Goal: Consume media (video, audio): Consume media (video, audio)

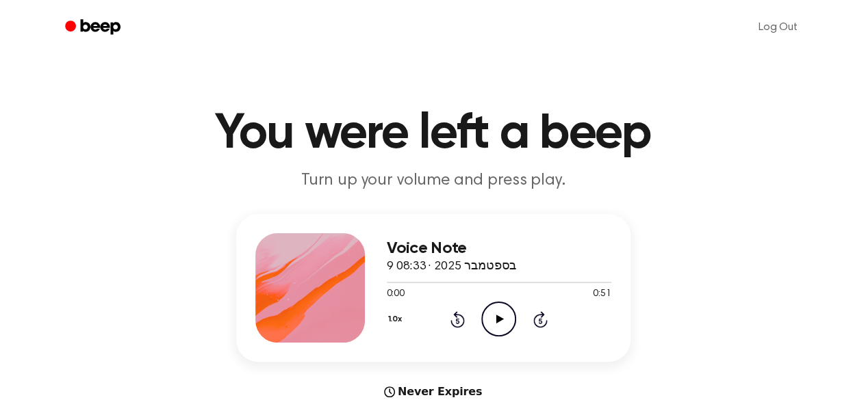
click at [483, 329] on icon "Play Audio" at bounding box center [498, 319] width 35 height 35
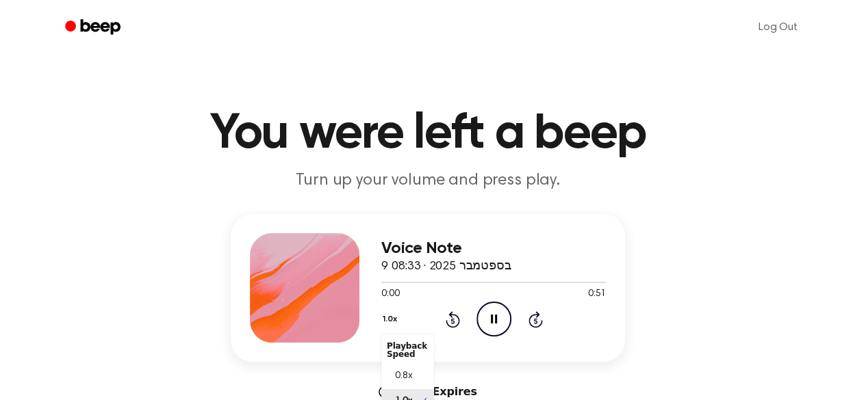
click at [392, 325] on div "1.0x Playback Speed 0.8x 1.0x 1.2x 1.5x 2.0x" at bounding box center [391, 320] width 21 height 21
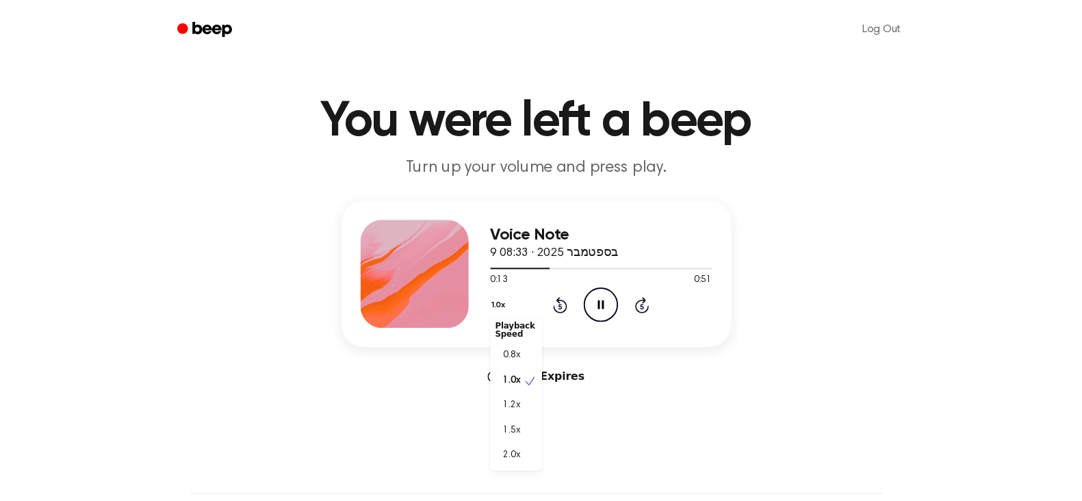
scroll to position [5, 0]
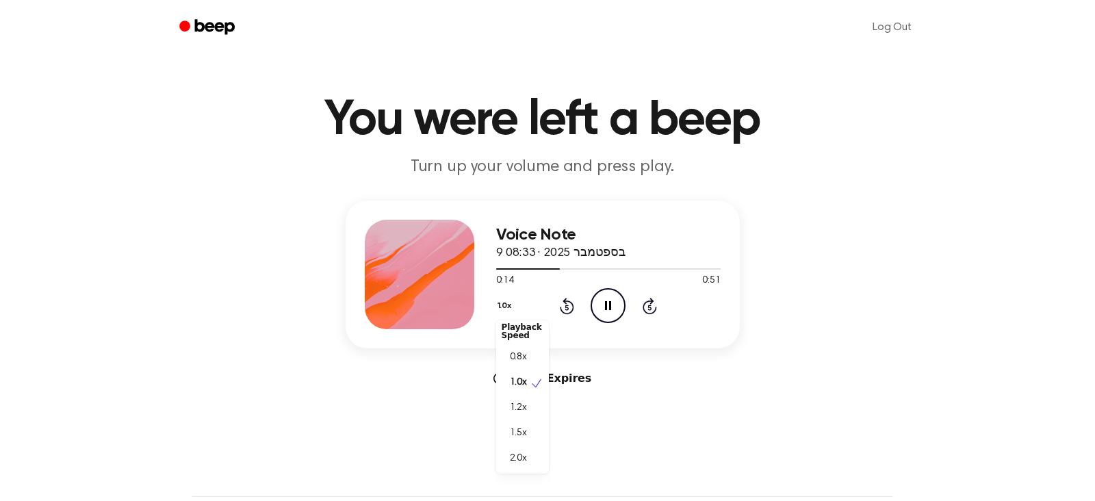
drag, startPoint x: 79, startPoint y: 1, endPoint x: 1010, endPoint y: 378, distance: 1004.8
click at [875, 378] on div "Voice Note 9 בספטמבר 2025 · 08:33 0:14 0:51 Your browser does not support the […" at bounding box center [542, 294] width 1052 height 186
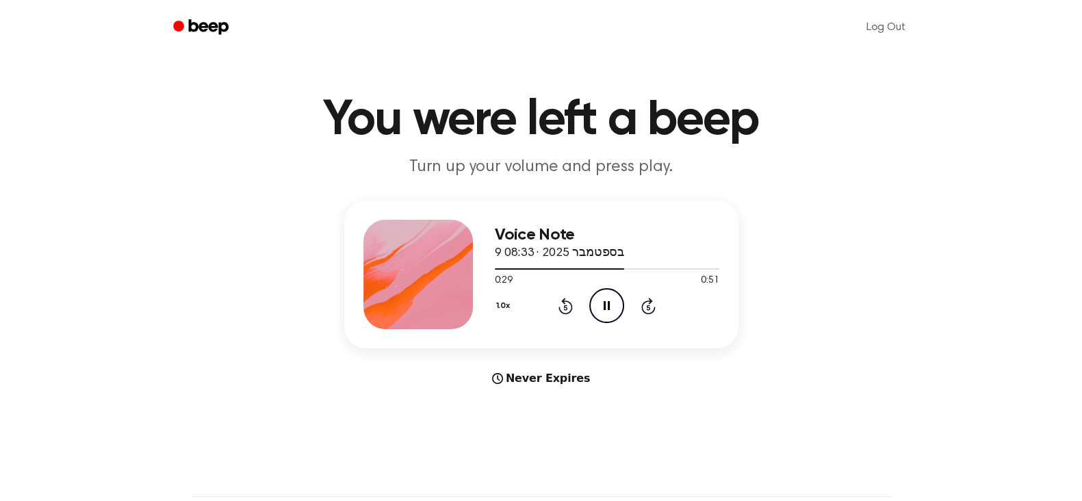
click at [504, 302] on button "1.0x" at bounding box center [505, 305] width 21 height 23
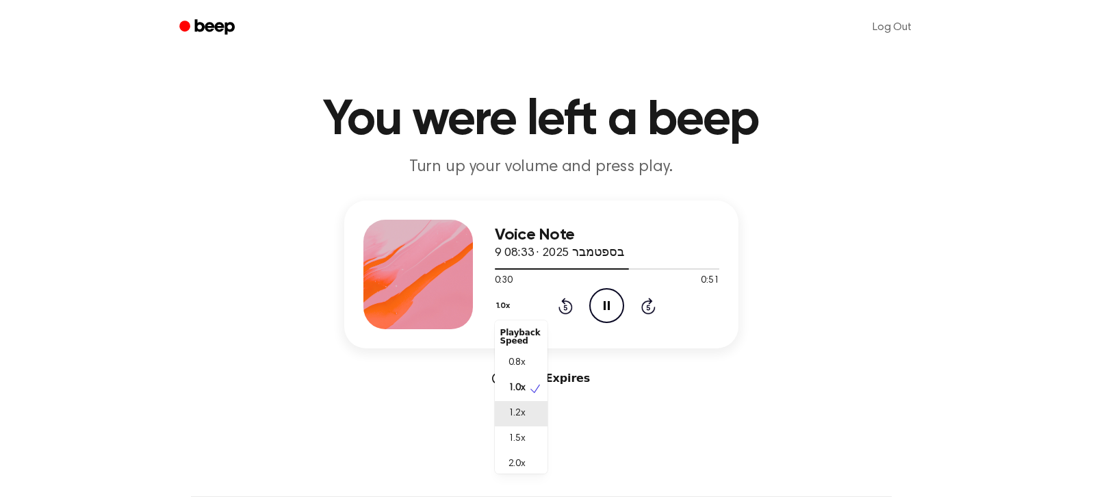
click at [522, 400] on span "1.2x" at bounding box center [516, 413] width 17 height 14
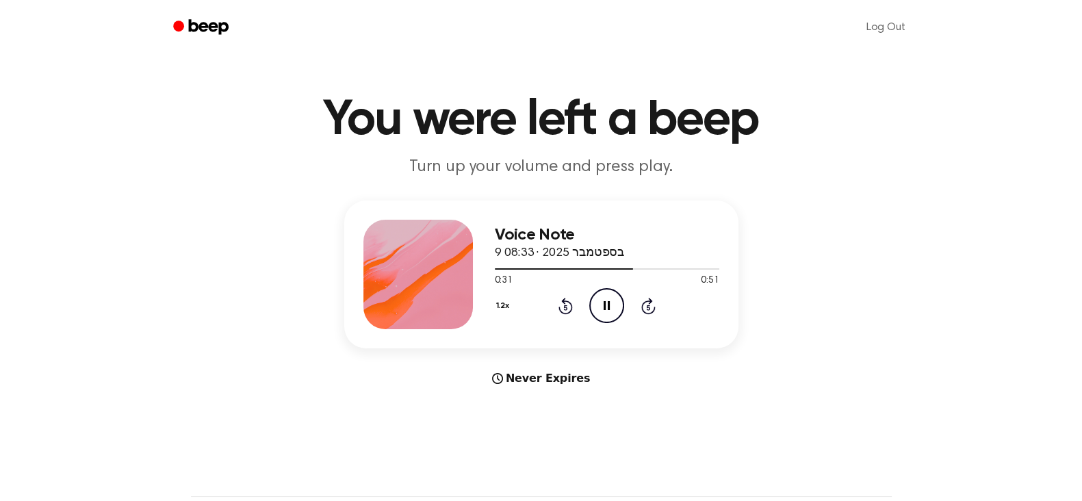
click at [500, 323] on div "Voice Note 9 בספטמבר 2025 · 08:33 0:31 0:51 Your browser does not support the […" at bounding box center [607, 274] width 224 height 109
click at [500, 308] on button "1.2x" at bounding box center [505, 305] width 20 height 23
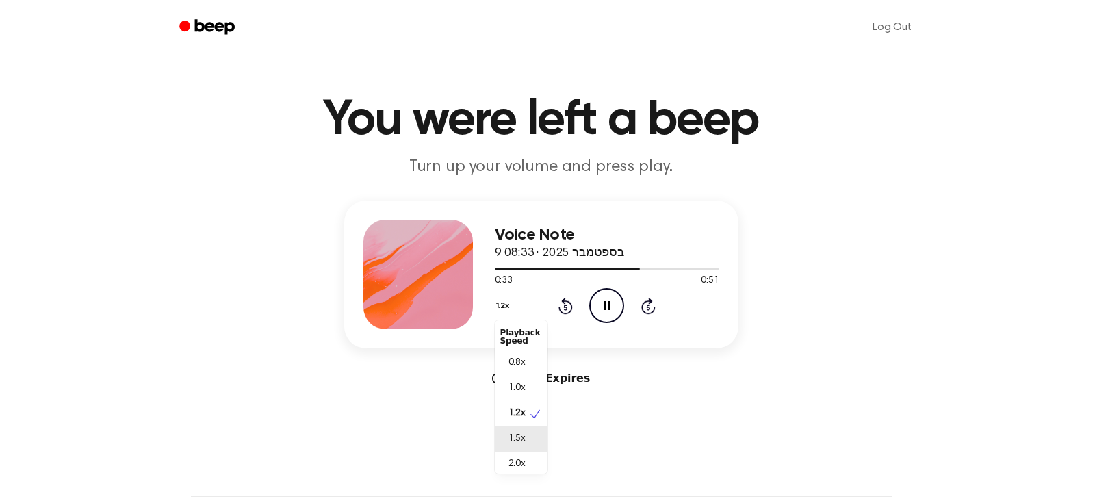
click at [519, 400] on span "1.5x" at bounding box center [516, 439] width 17 height 14
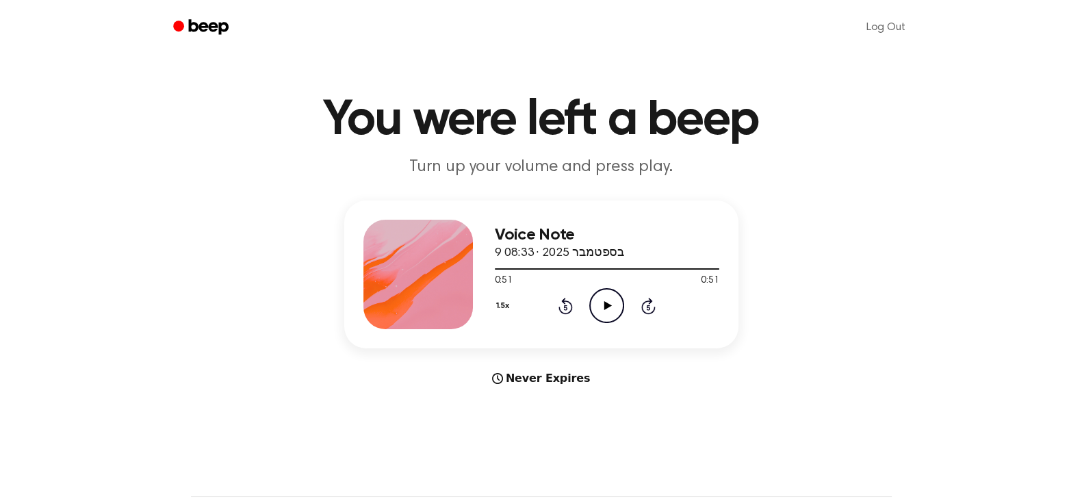
click at [209, 29] on icon "Beep" at bounding box center [208, 26] width 40 height 15
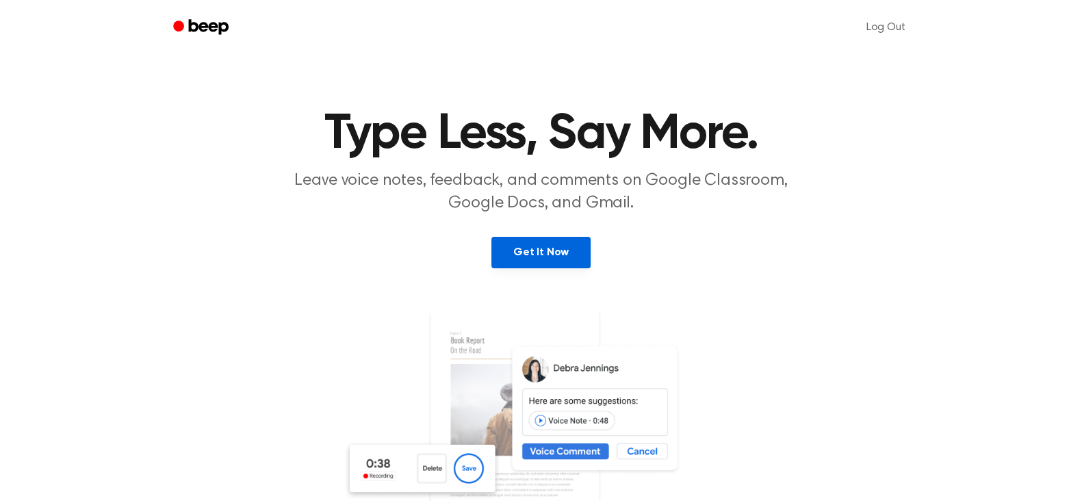
click at [554, 253] on link "Get It Now" at bounding box center [540, 252] width 99 height 31
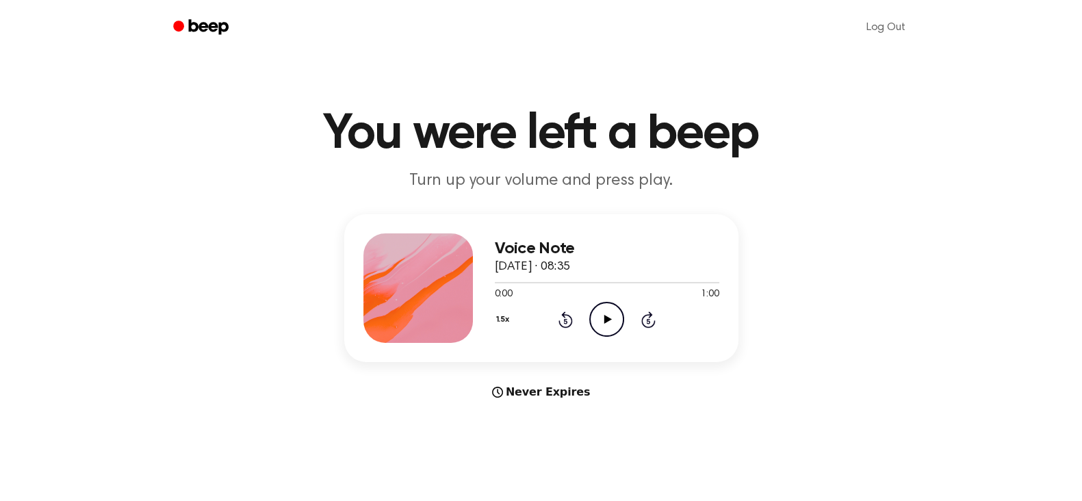
click at [589, 308] on div "1.5x Rewind 5 seconds Play Audio Skip 5 seconds" at bounding box center [607, 319] width 224 height 35
click at [604, 323] on icon "Play Audio" at bounding box center [606, 319] width 35 height 35
